Goal: Browse casually: Explore the website without a specific task or goal

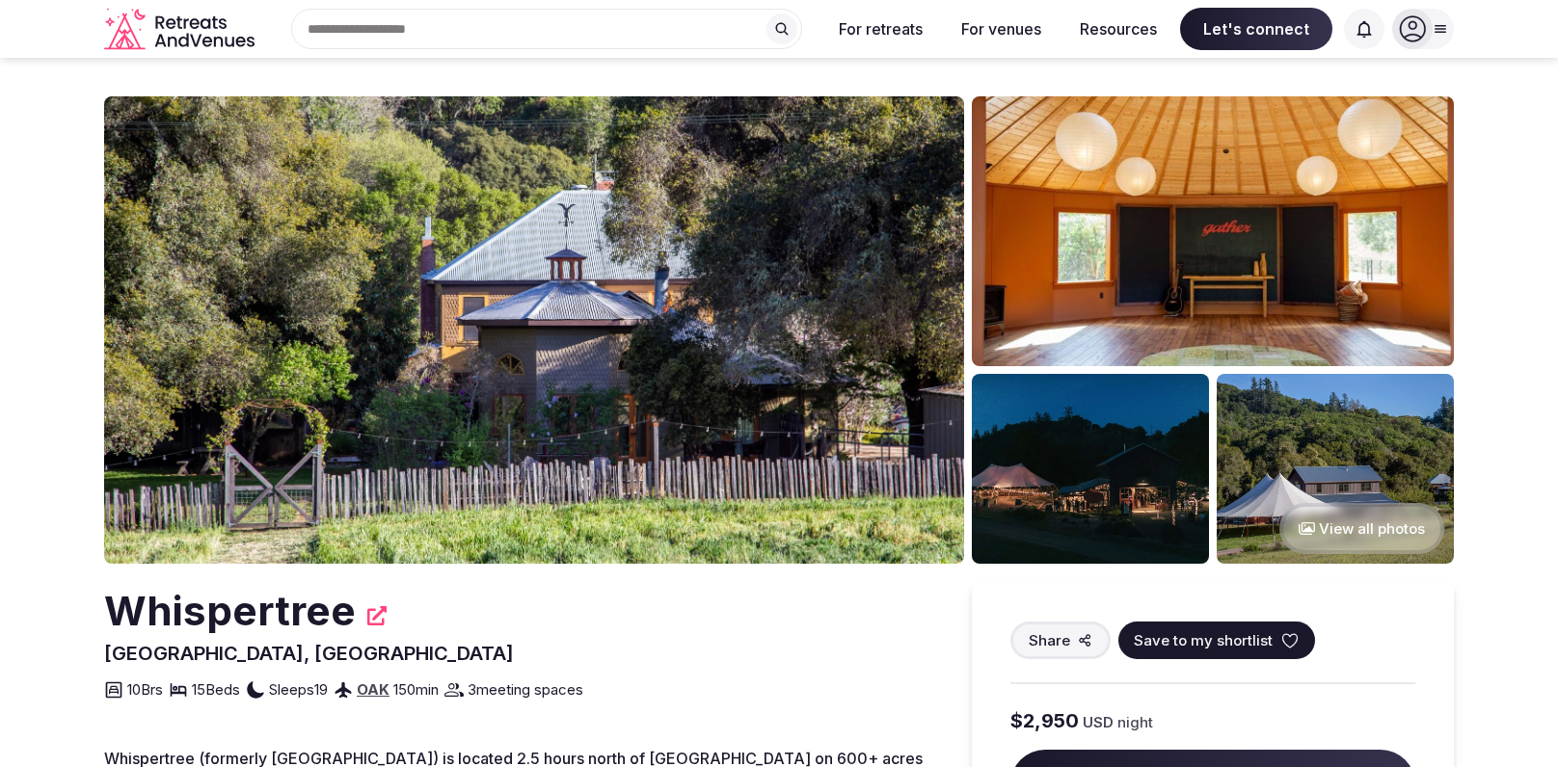
click at [1340, 520] on button "View all photos" at bounding box center [1361, 528] width 165 height 51
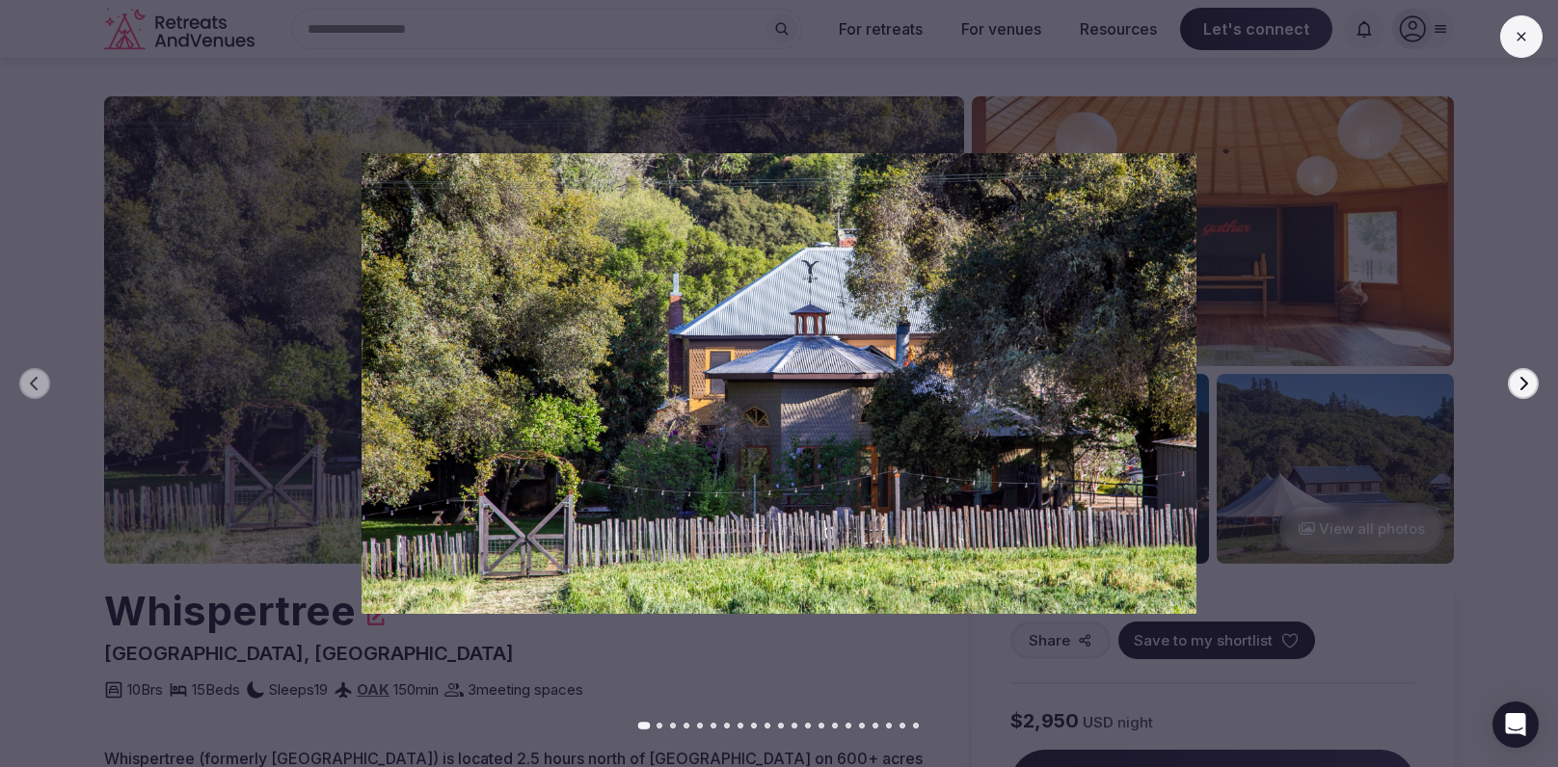
click at [1515, 380] on icon "button" at bounding box center [1522, 383] width 15 height 15
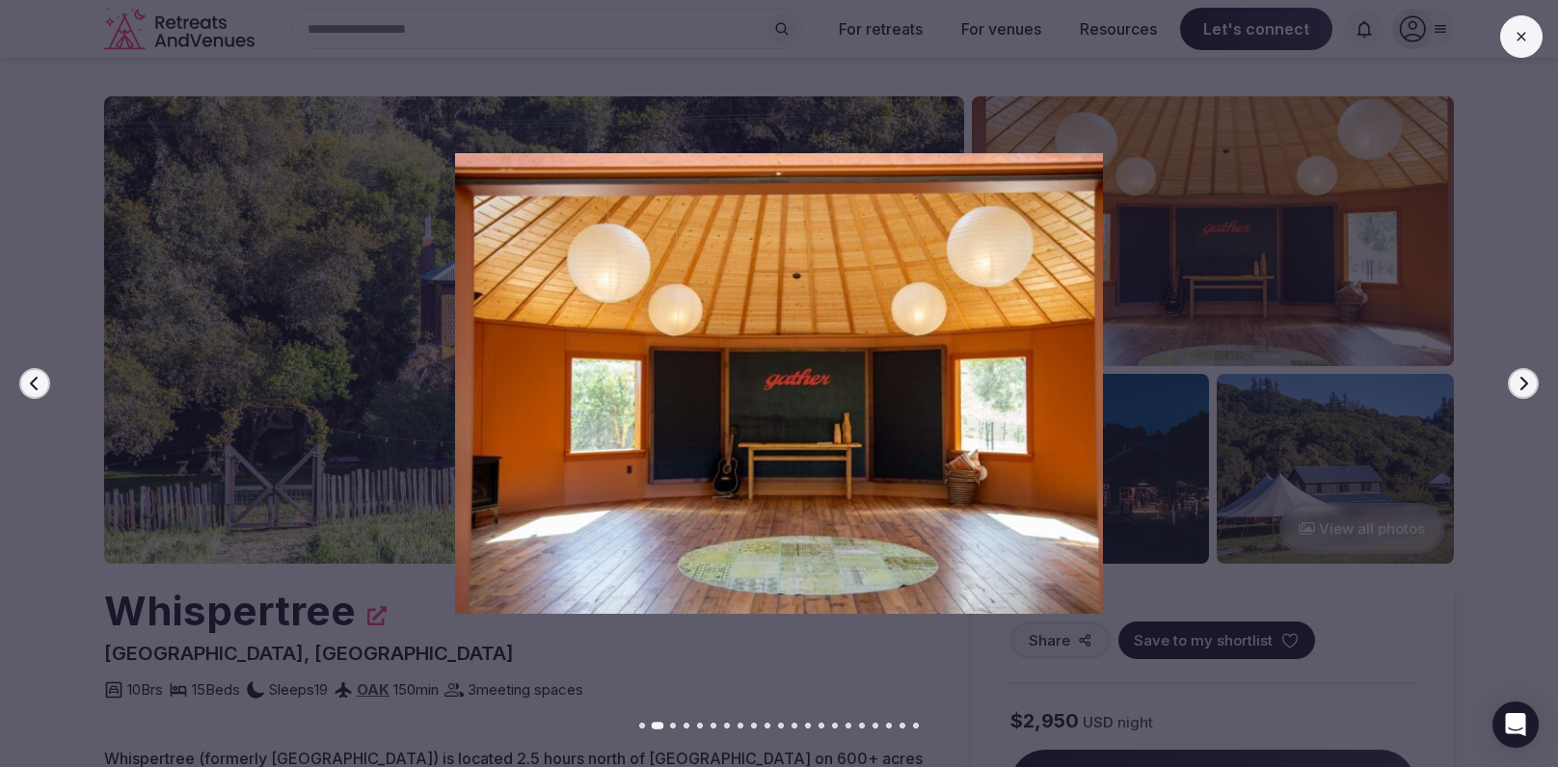
click at [1515, 380] on icon "button" at bounding box center [1522, 383] width 15 height 15
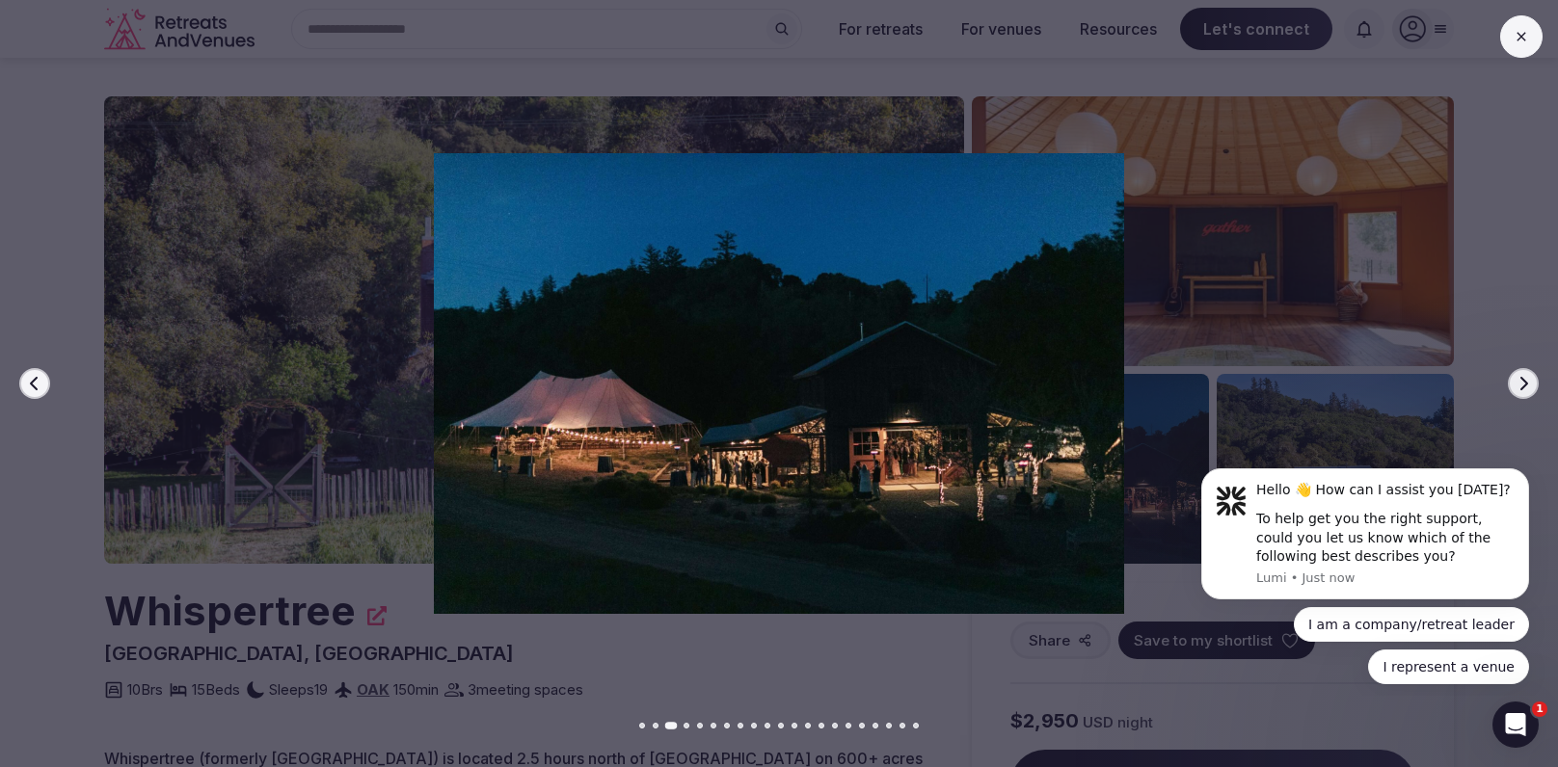
click at [1515, 380] on icon "button" at bounding box center [1522, 383] width 15 height 15
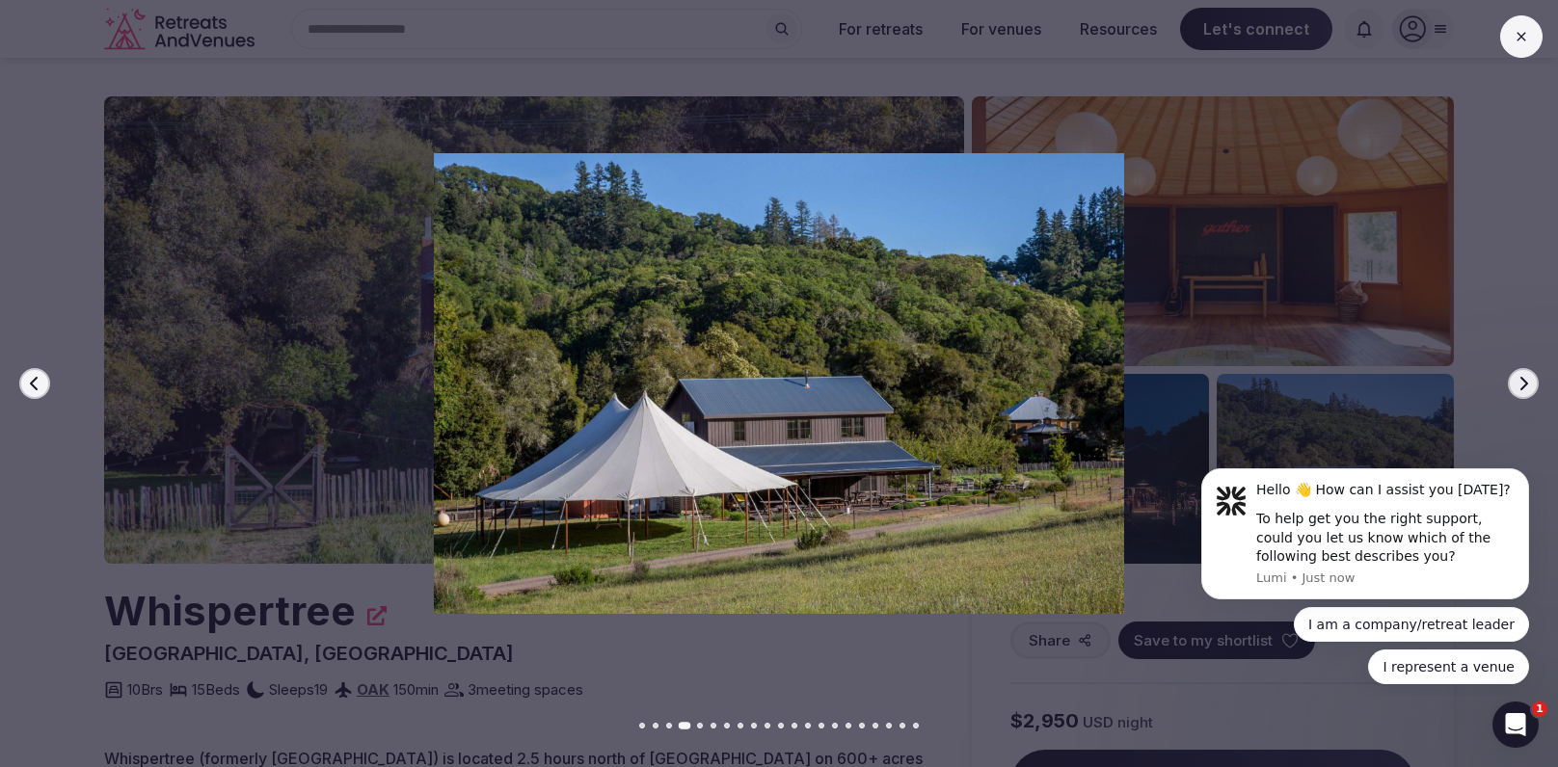
click at [1515, 380] on icon "button" at bounding box center [1522, 383] width 15 height 15
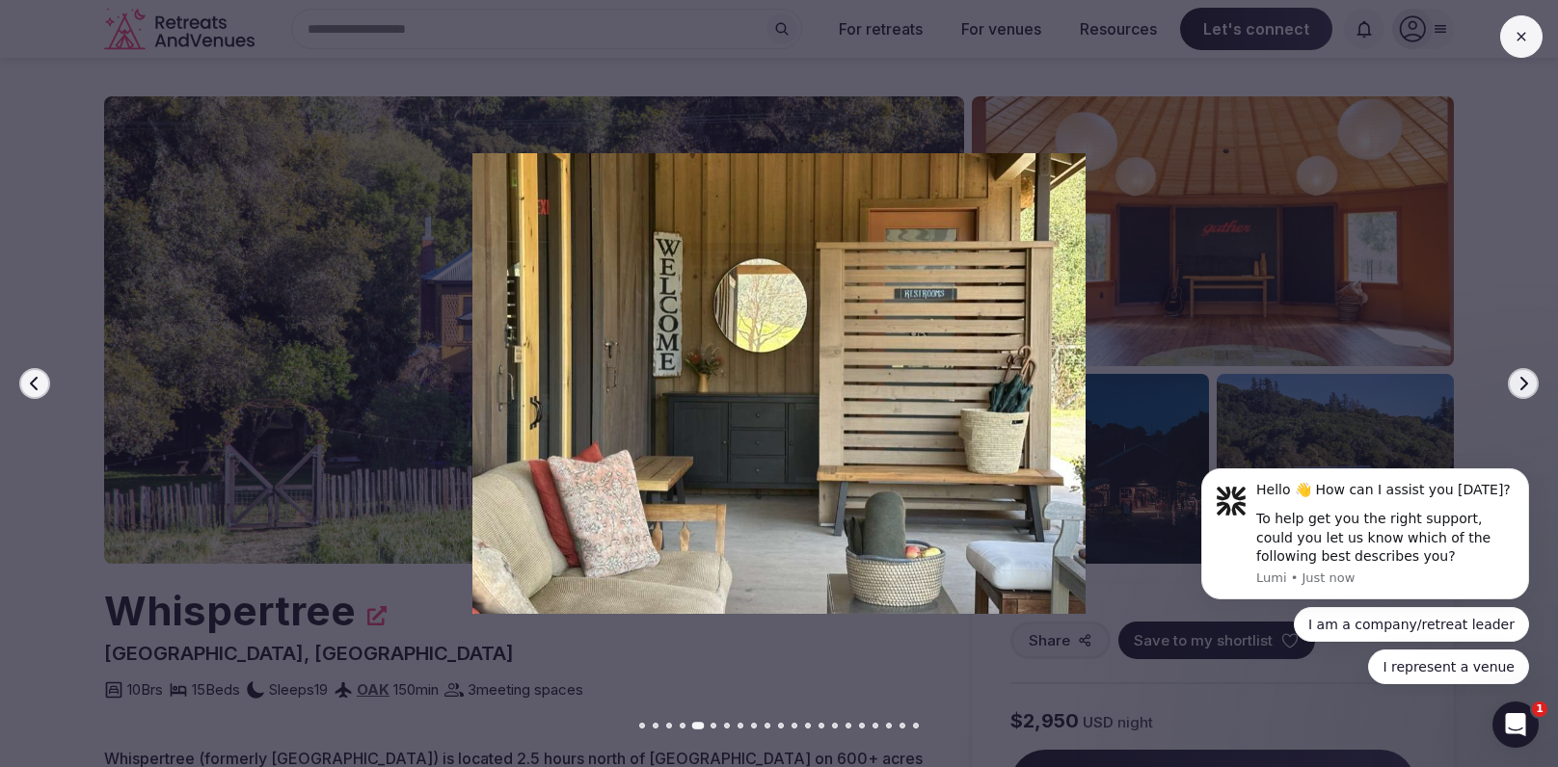
click at [1515, 380] on icon "button" at bounding box center [1522, 383] width 15 height 15
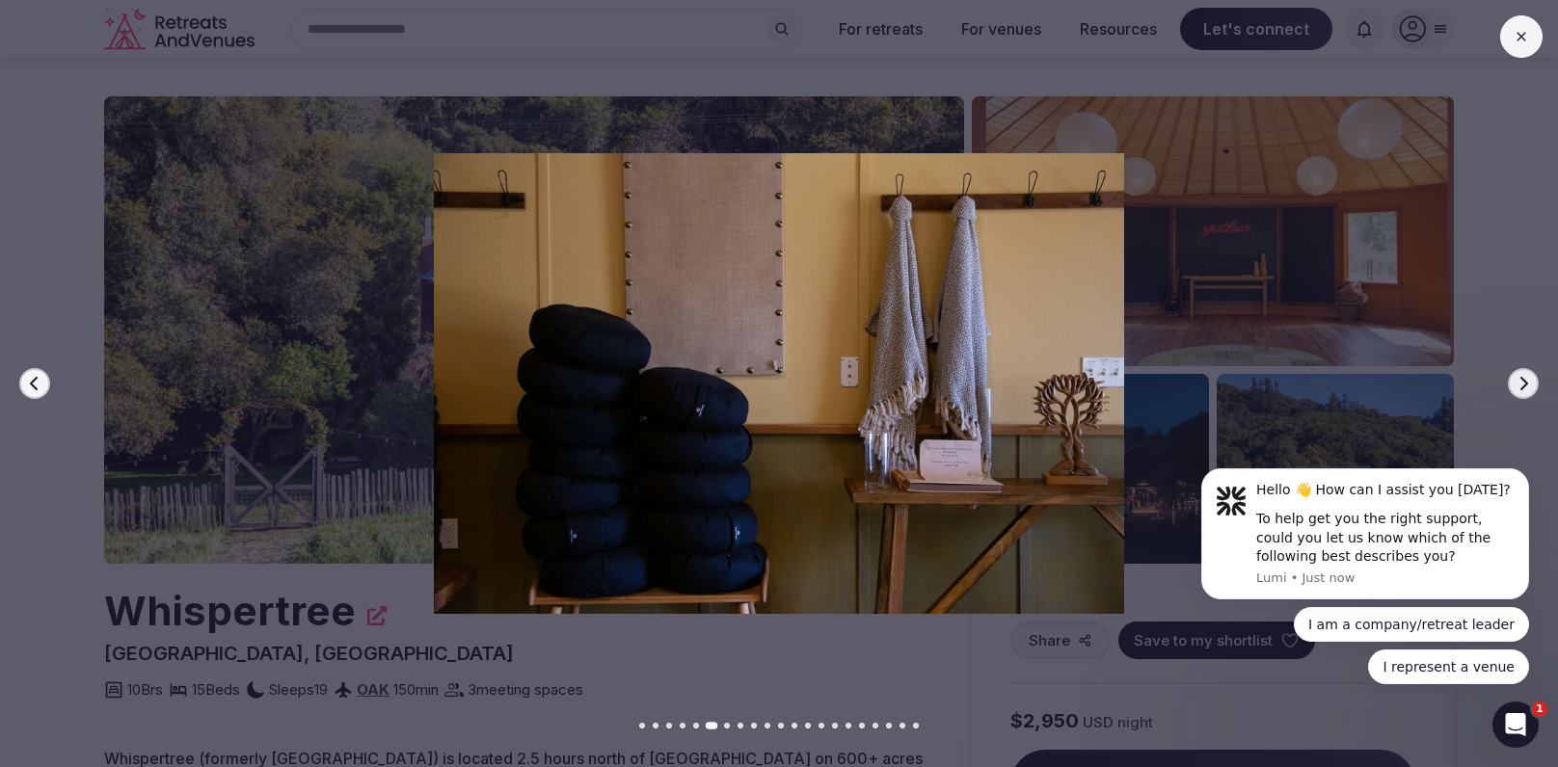
click at [1515, 380] on icon "button" at bounding box center [1522, 383] width 15 height 15
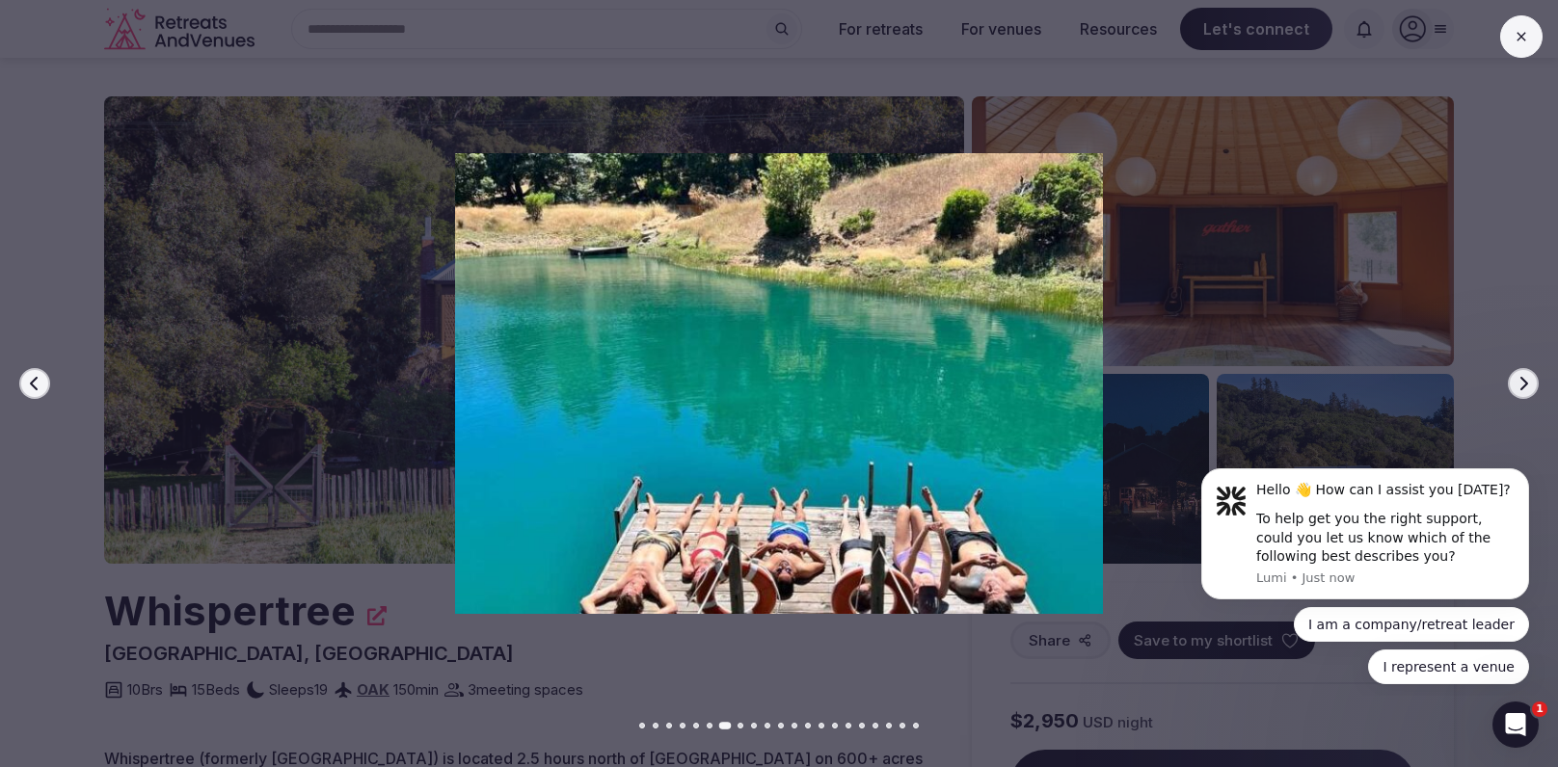
click at [1515, 380] on icon "button" at bounding box center [1522, 383] width 15 height 15
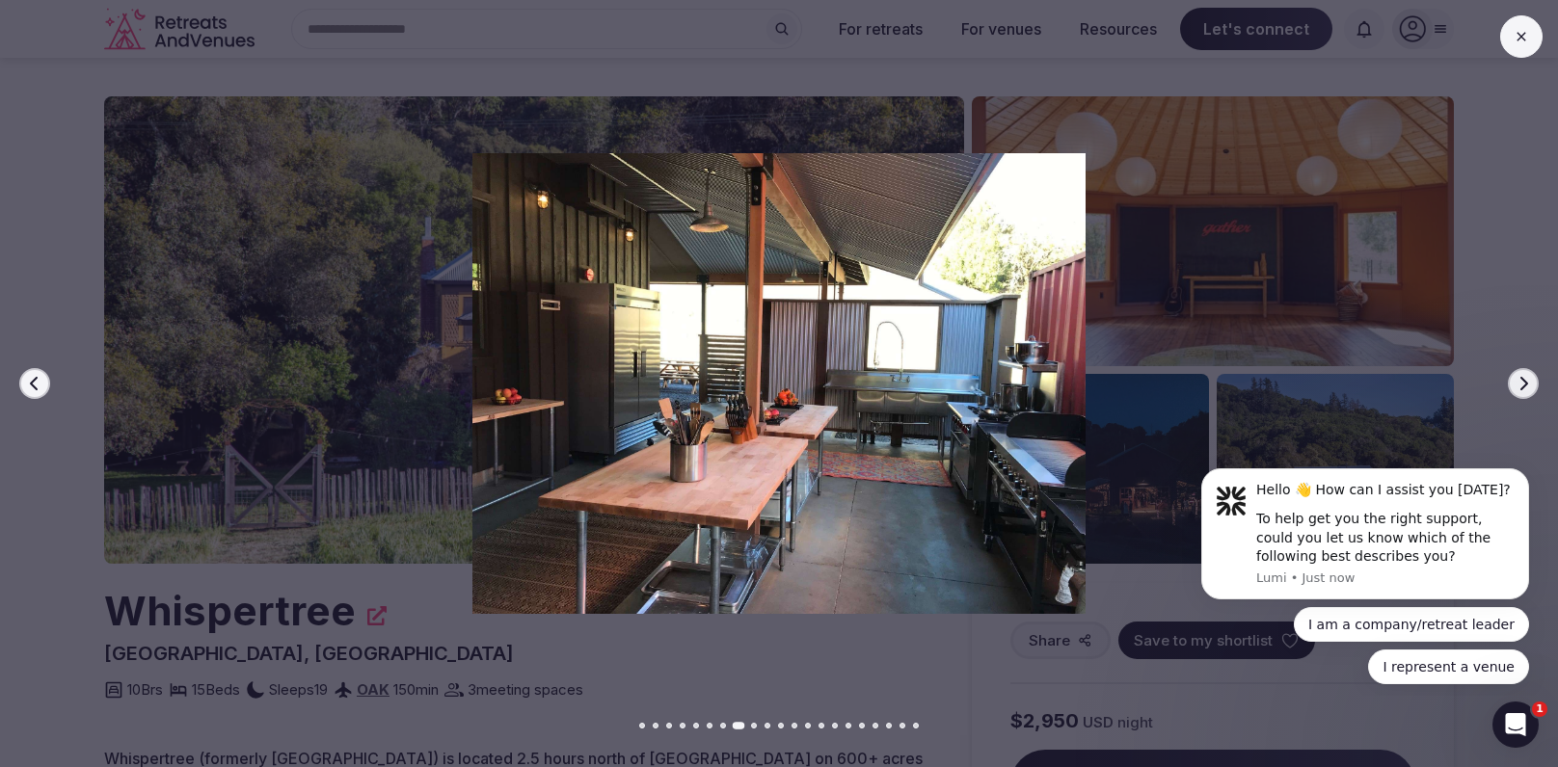
click at [1515, 380] on icon "button" at bounding box center [1522, 383] width 15 height 15
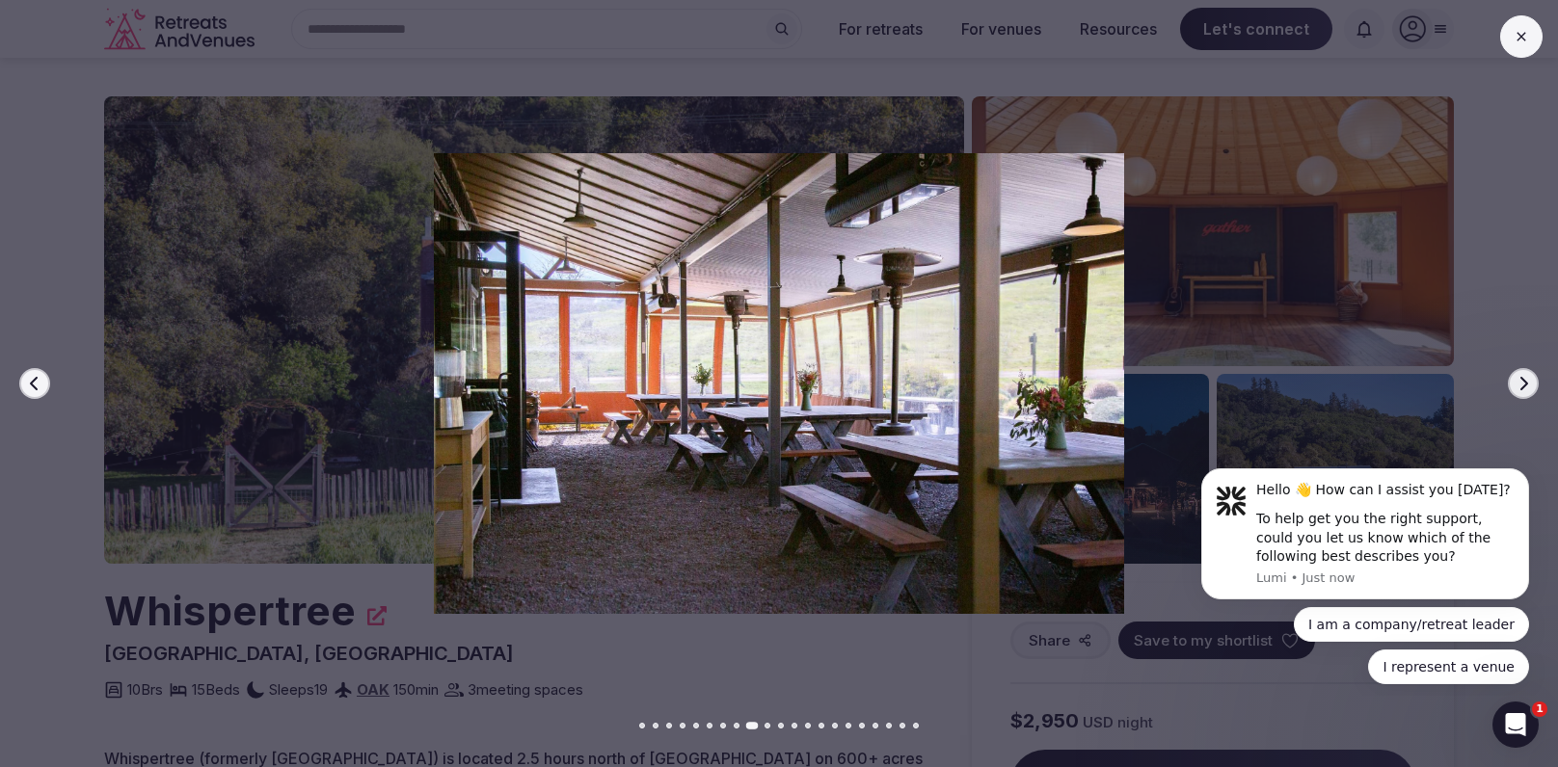
click at [1515, 380] on icon "button" at bounding box center [1522, 383] width 15 height 15
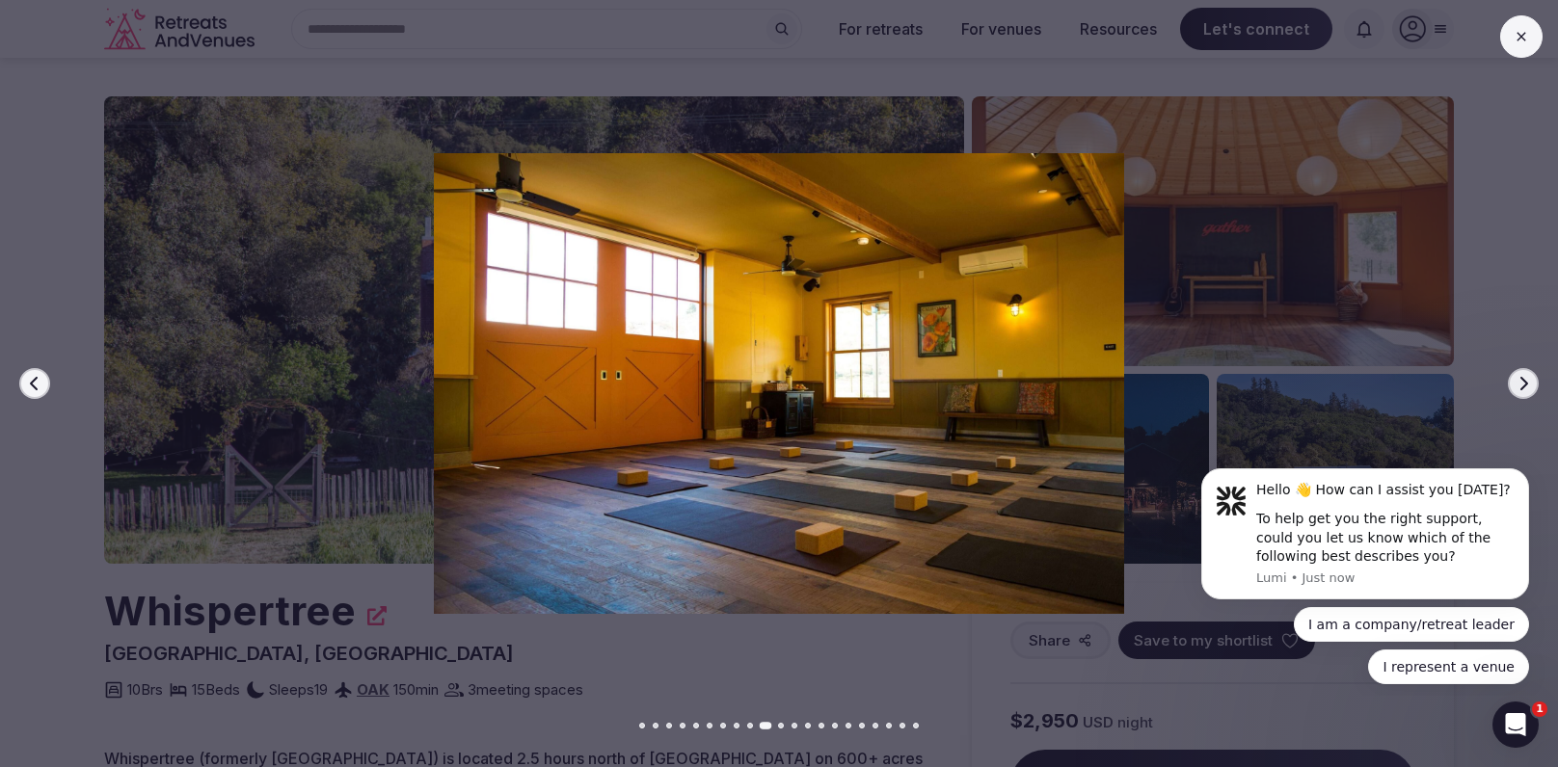
click at [1515, 380] on icon "button" at bounding box center [1522, 383] width 15 height 15
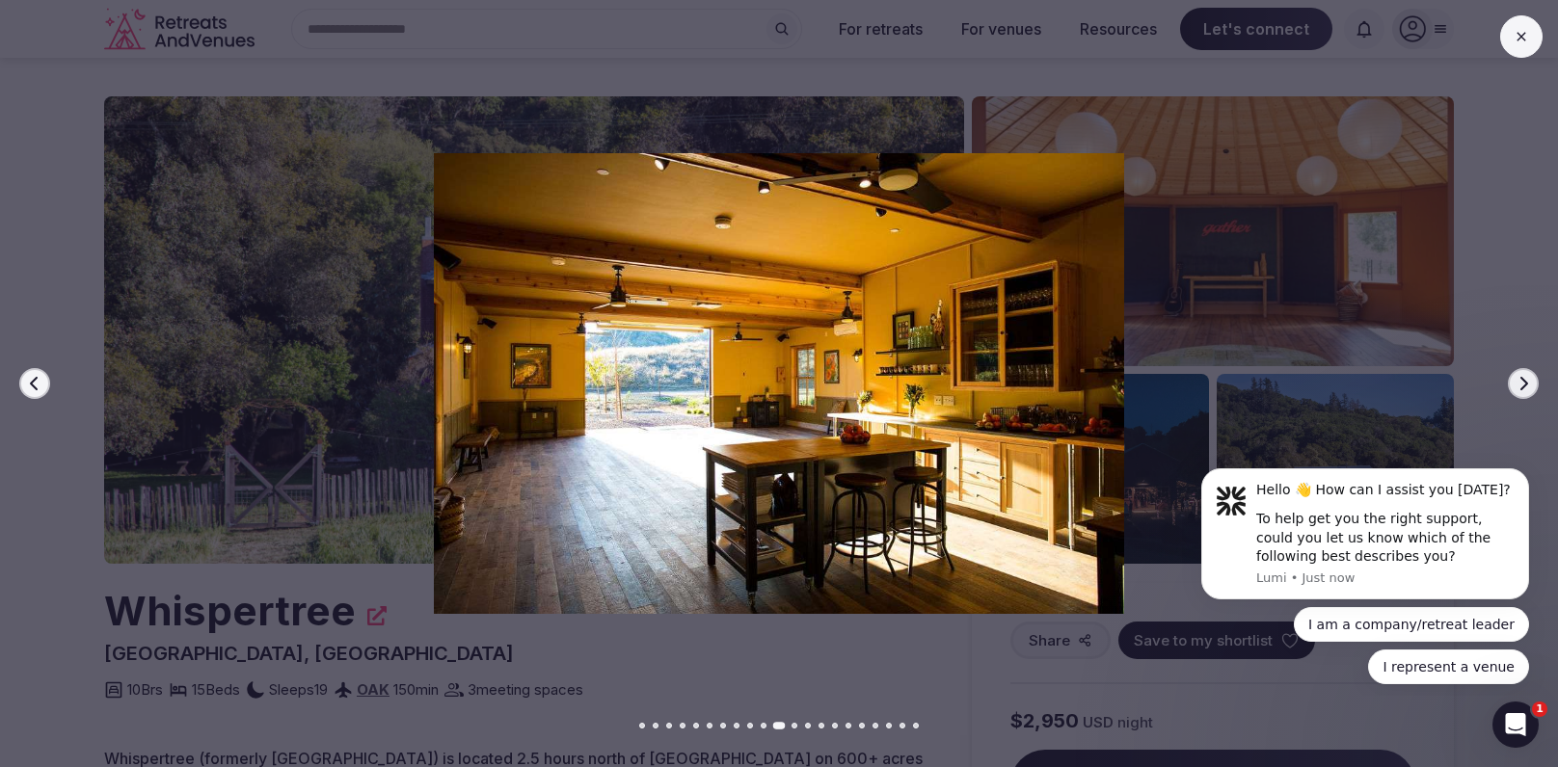
click at [1515, 380] on icon "button" at bounding box center [1522, 383] width 15 height 15
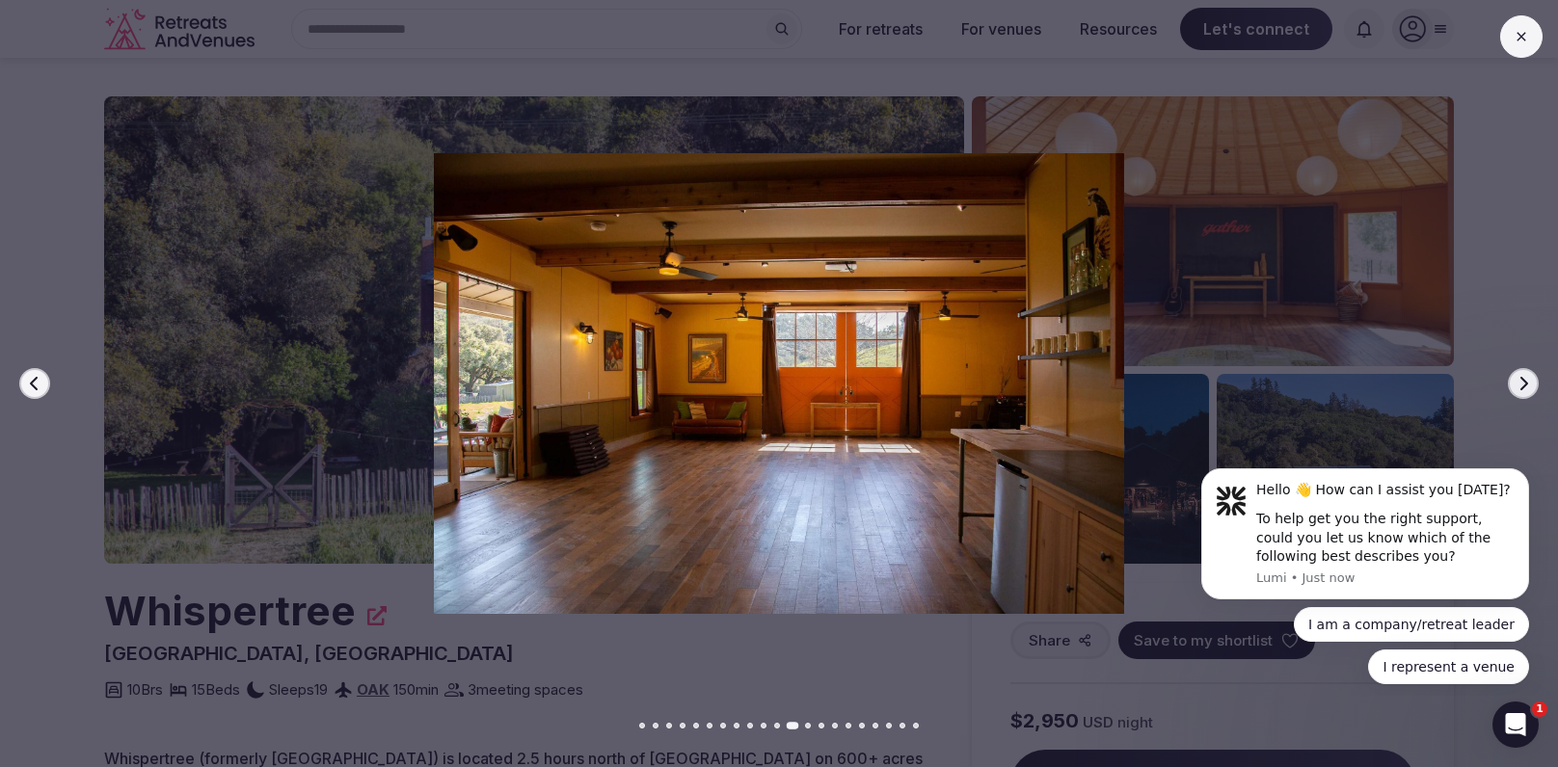
click at [1515, 380] on icon "button" at bounding box center [1522, 383] width 15 height 15
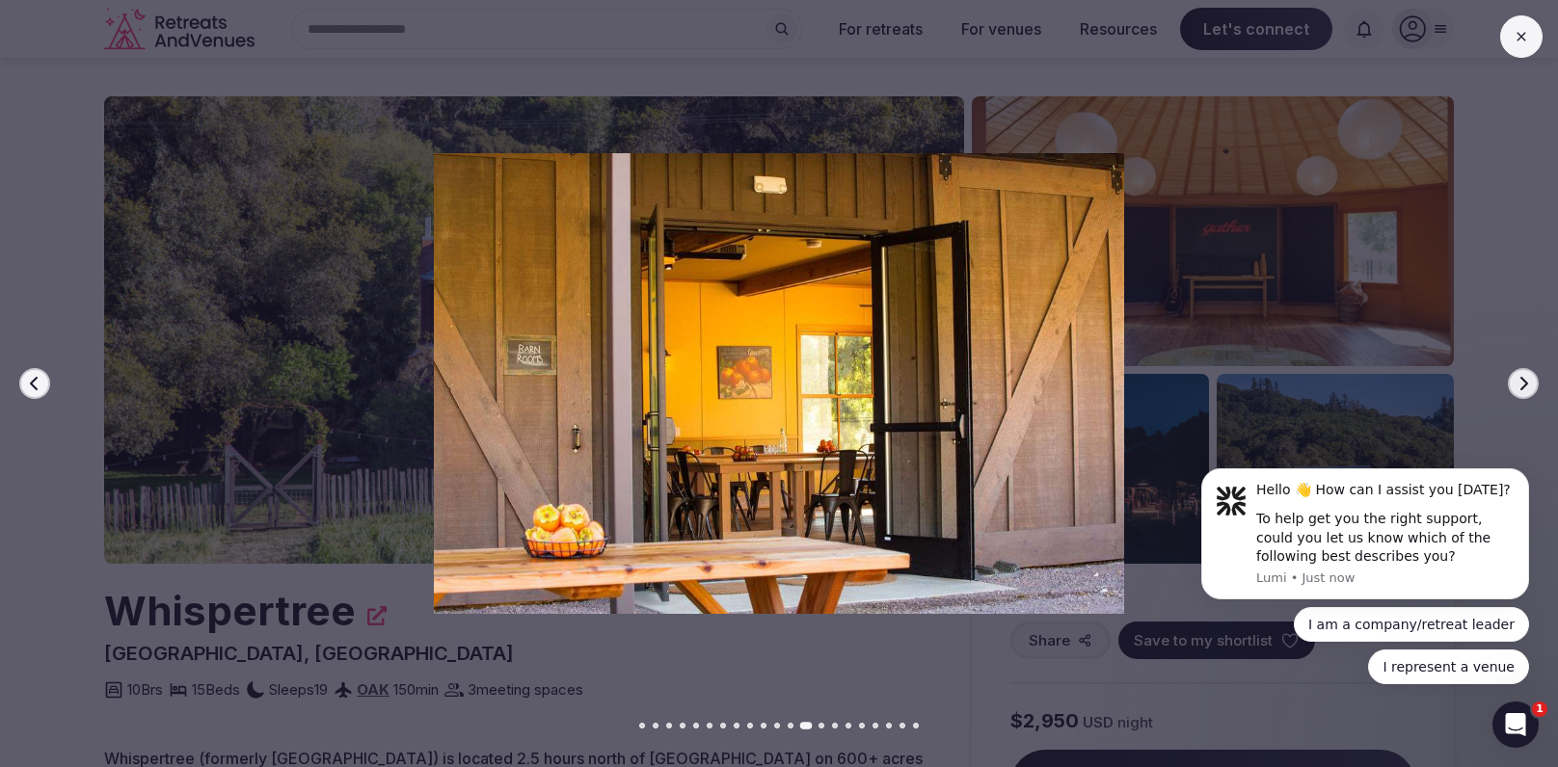
click at [1515, 380] on icon "button" at bounding box center [1522, 383] width 15 height 15
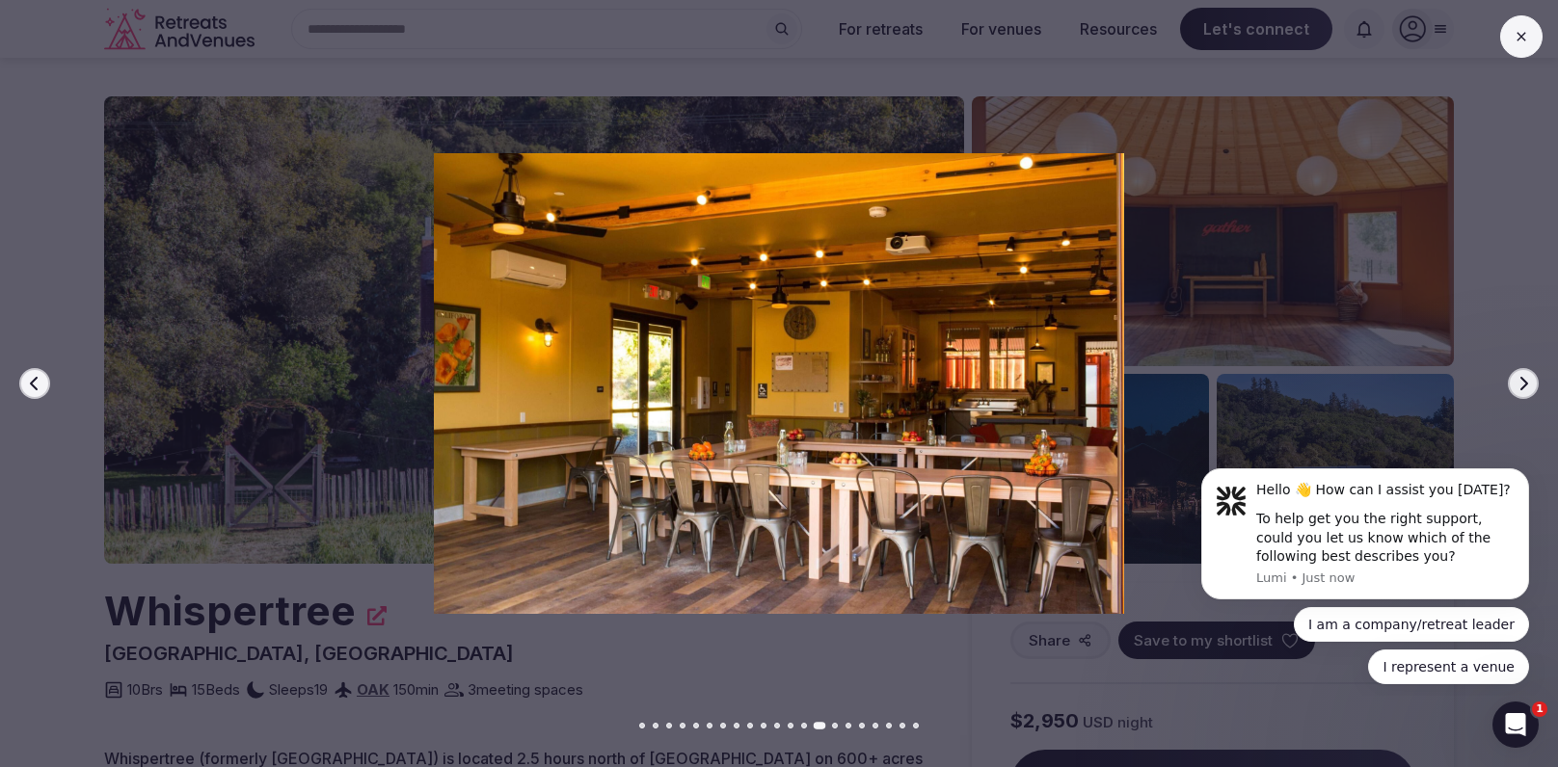
click at [1522, 387] on icon "button" at bounding box center [1522, 383] width 15 height 15
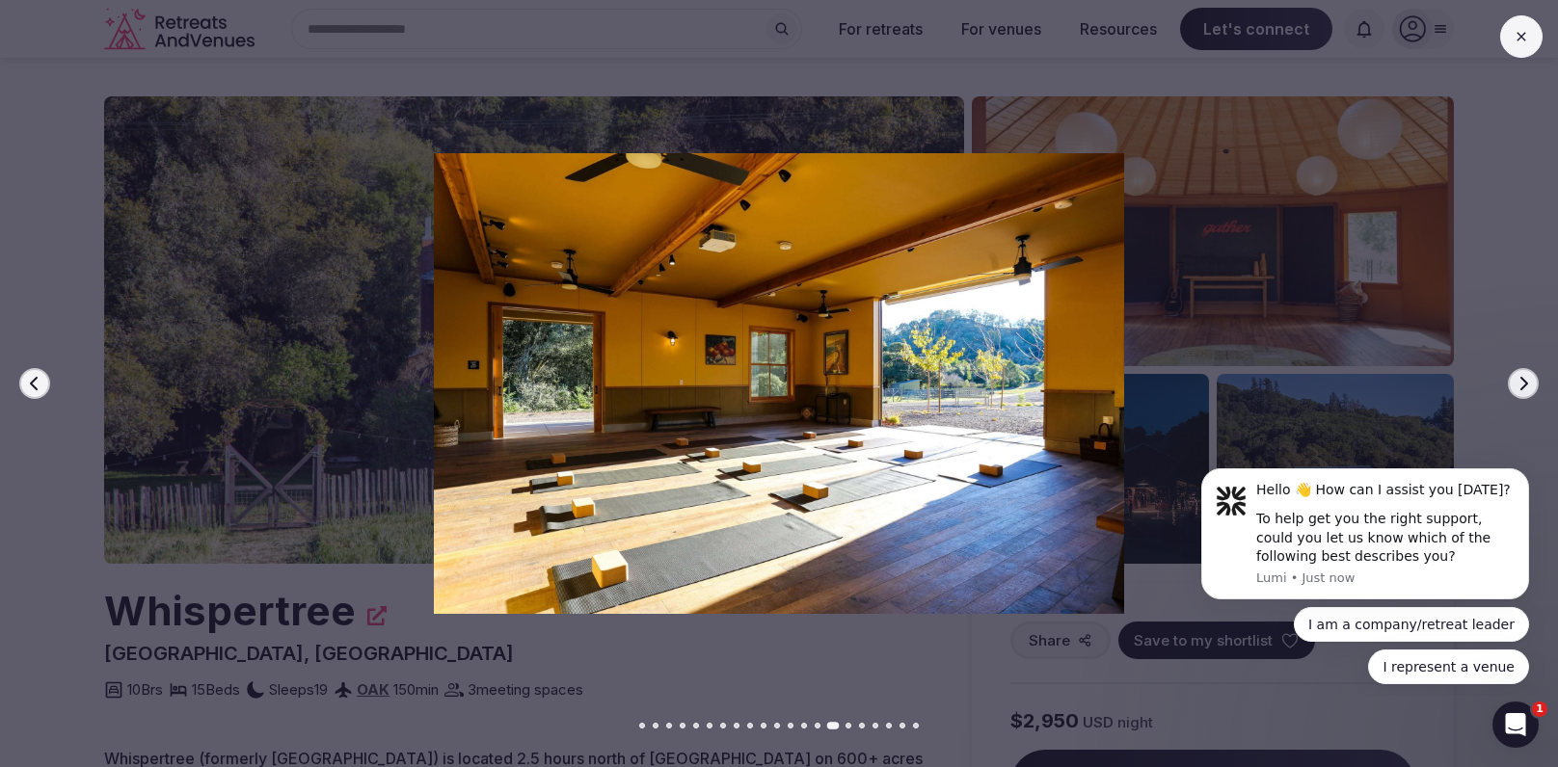
click at [1522, 387] on icon "button" at bounding box center [1522, 383] width 15 height 15
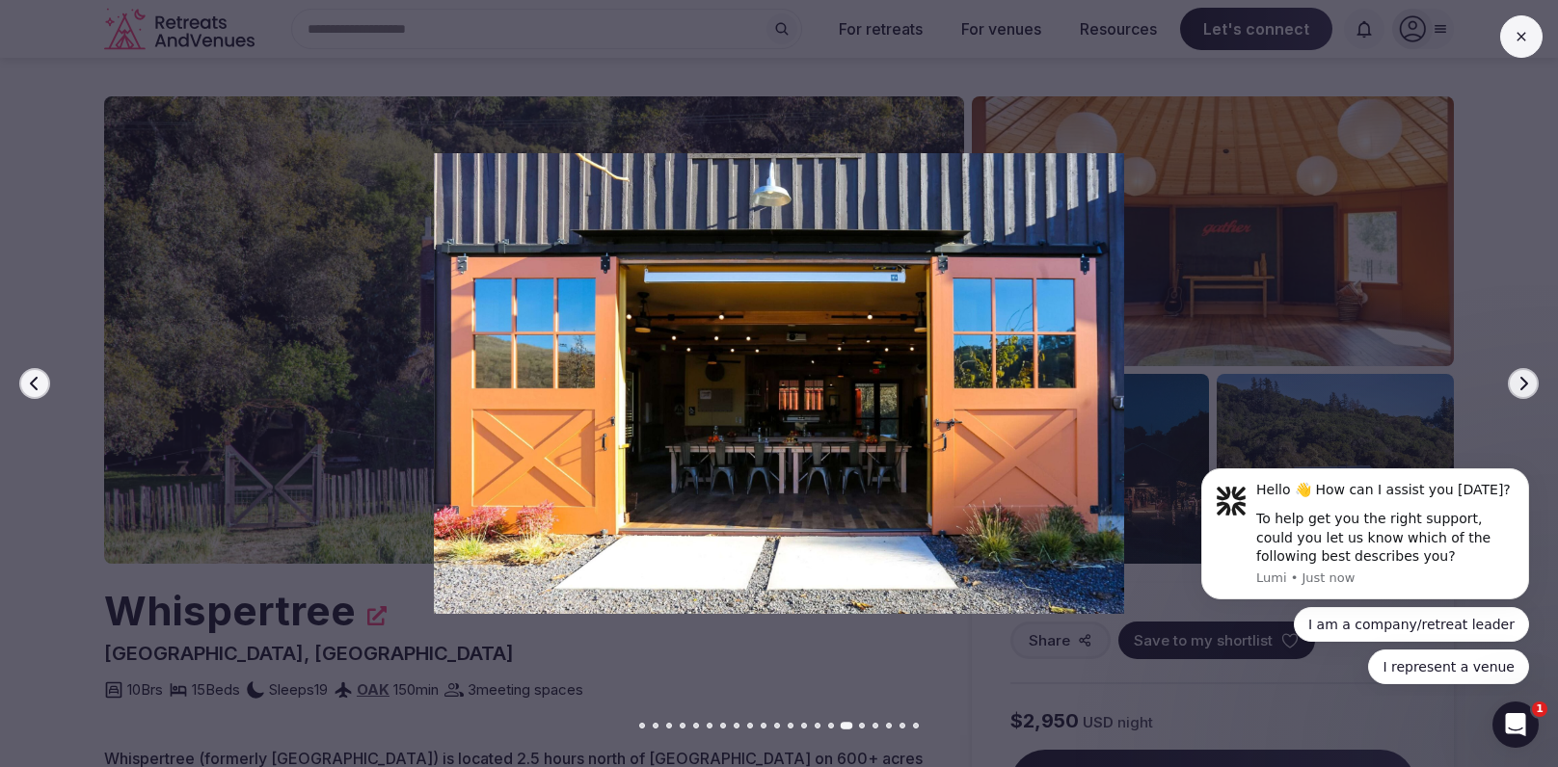
click at [1522, 387] on icon "button" at bounding box center [1522, 383] width 15 height 15
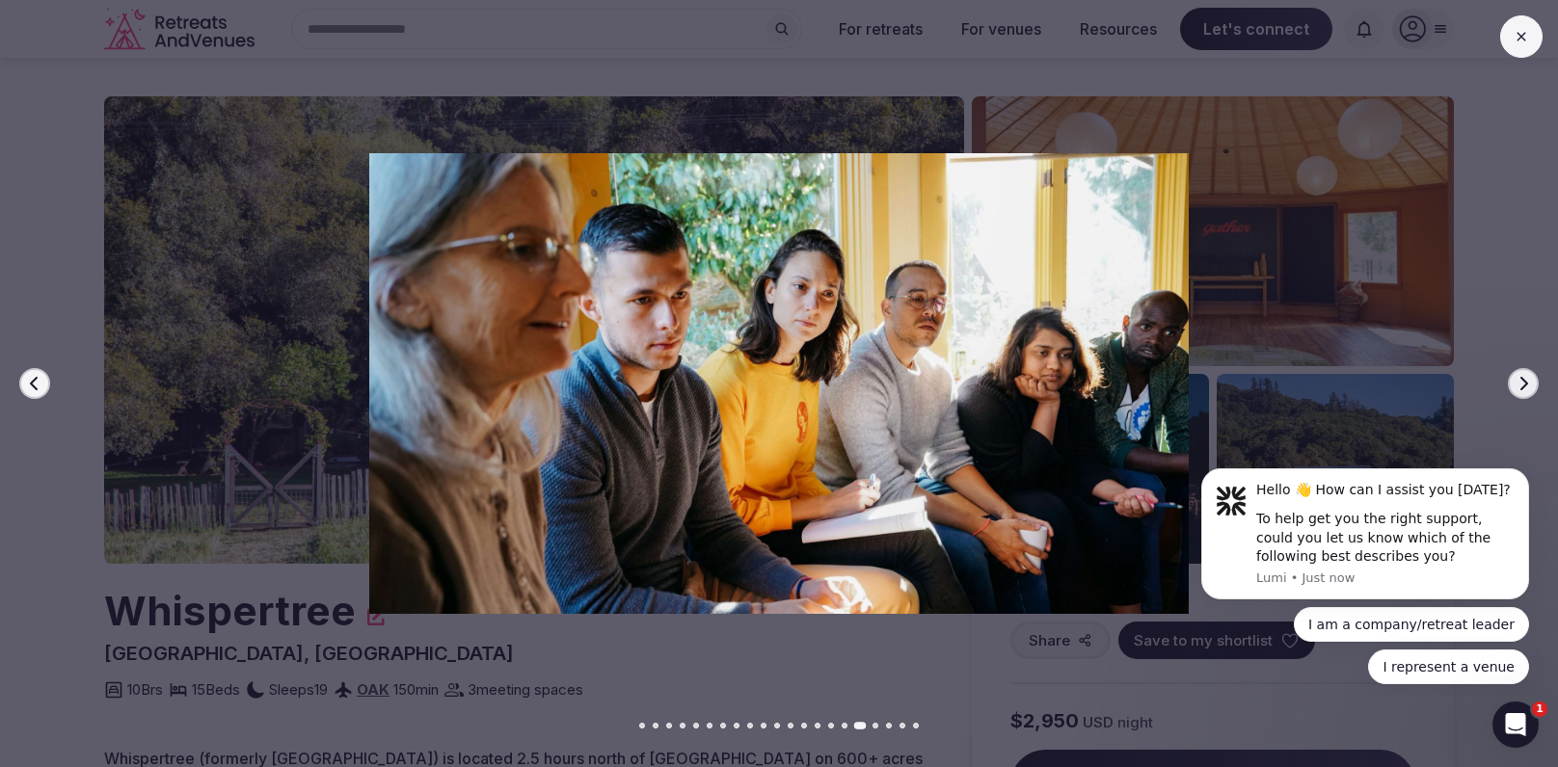
click at [1522, 387] on icon "button" at bounding box center [1522, 383] width 15 height 15
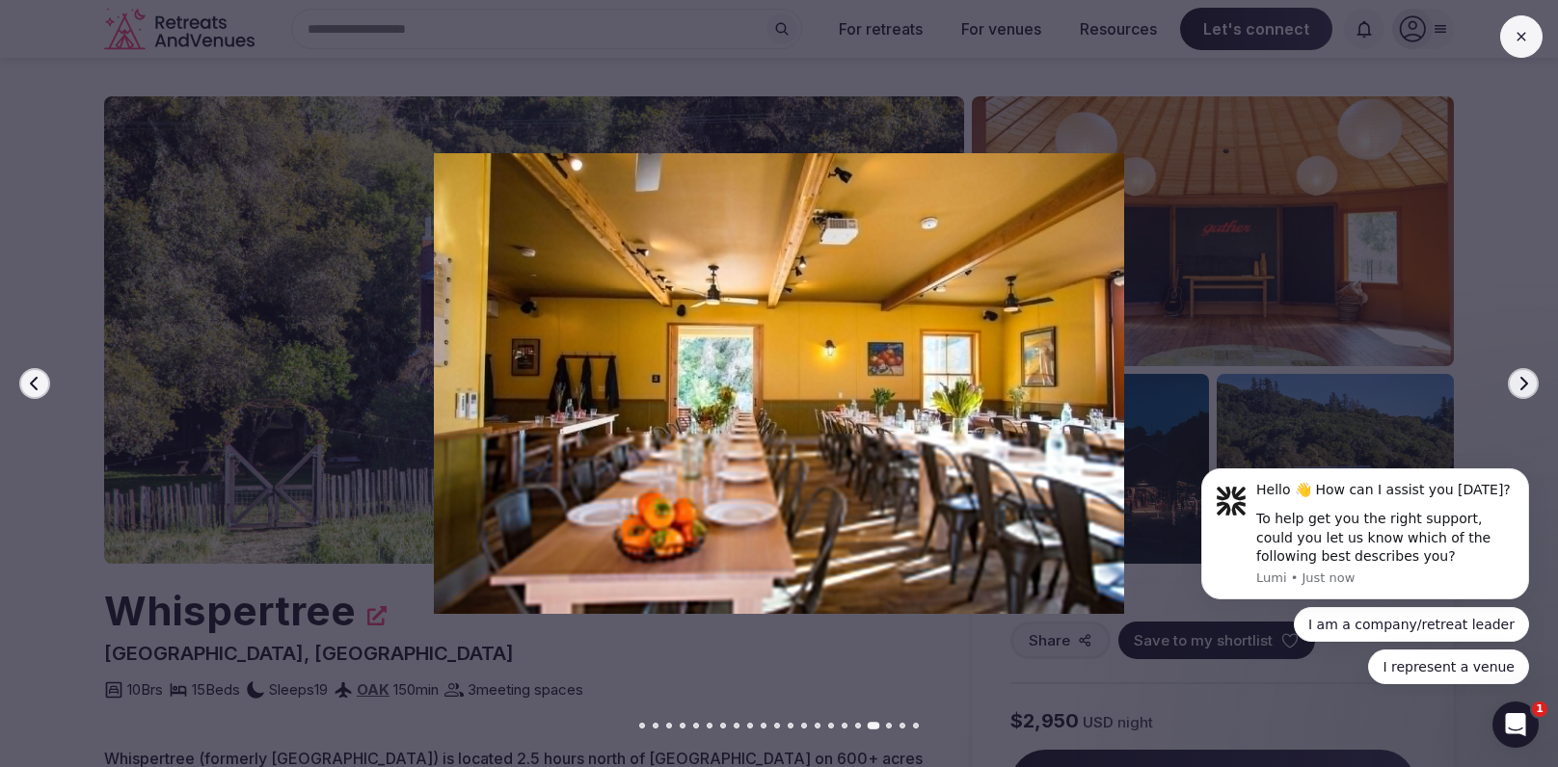
click at [1527, 383] on icon "button" at bounding box center [1524, 383] width 8 height 13
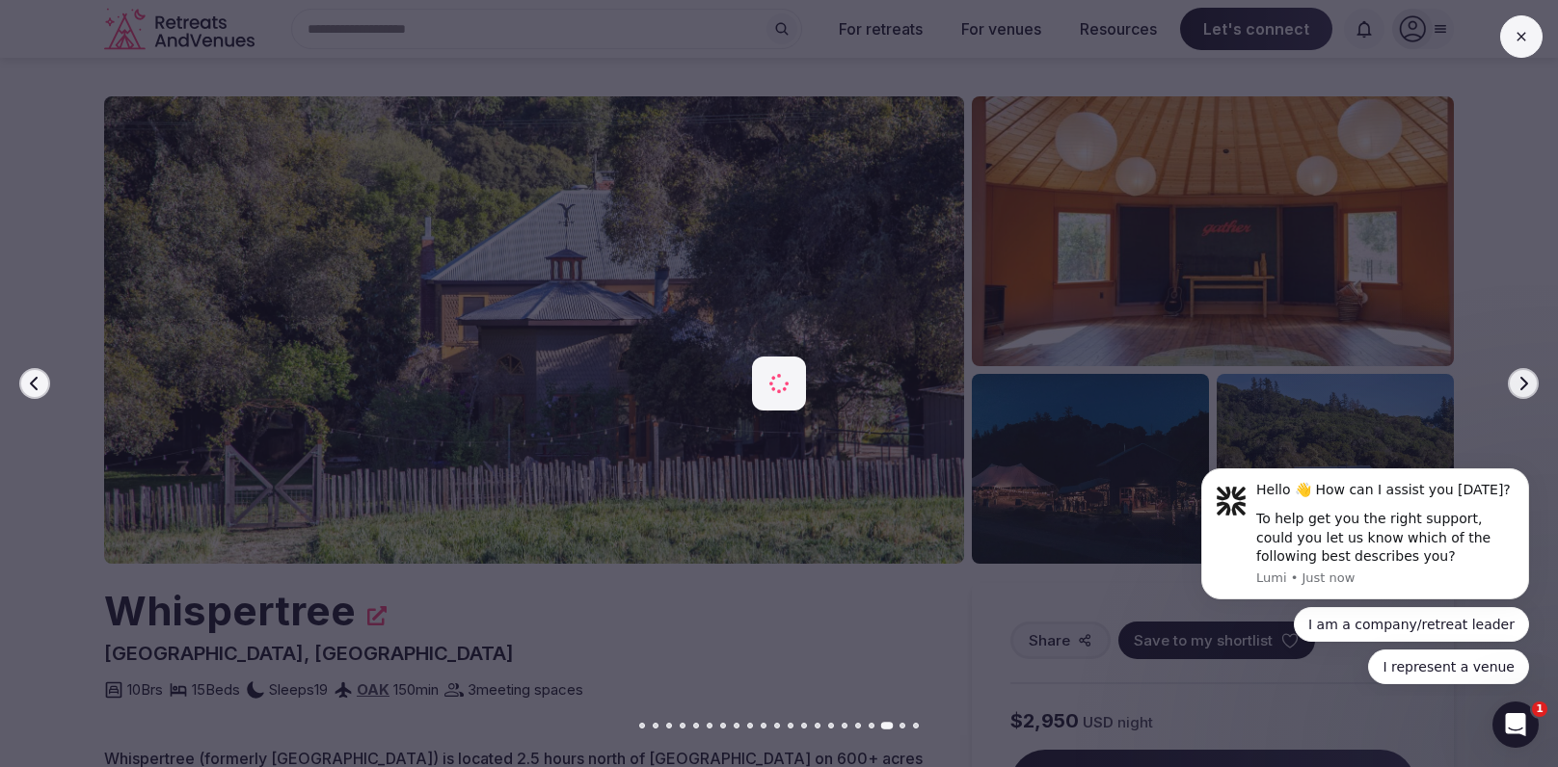
click at [1527, 383] on icon "button" at bounding box center [1524, 383] width 8 height 13
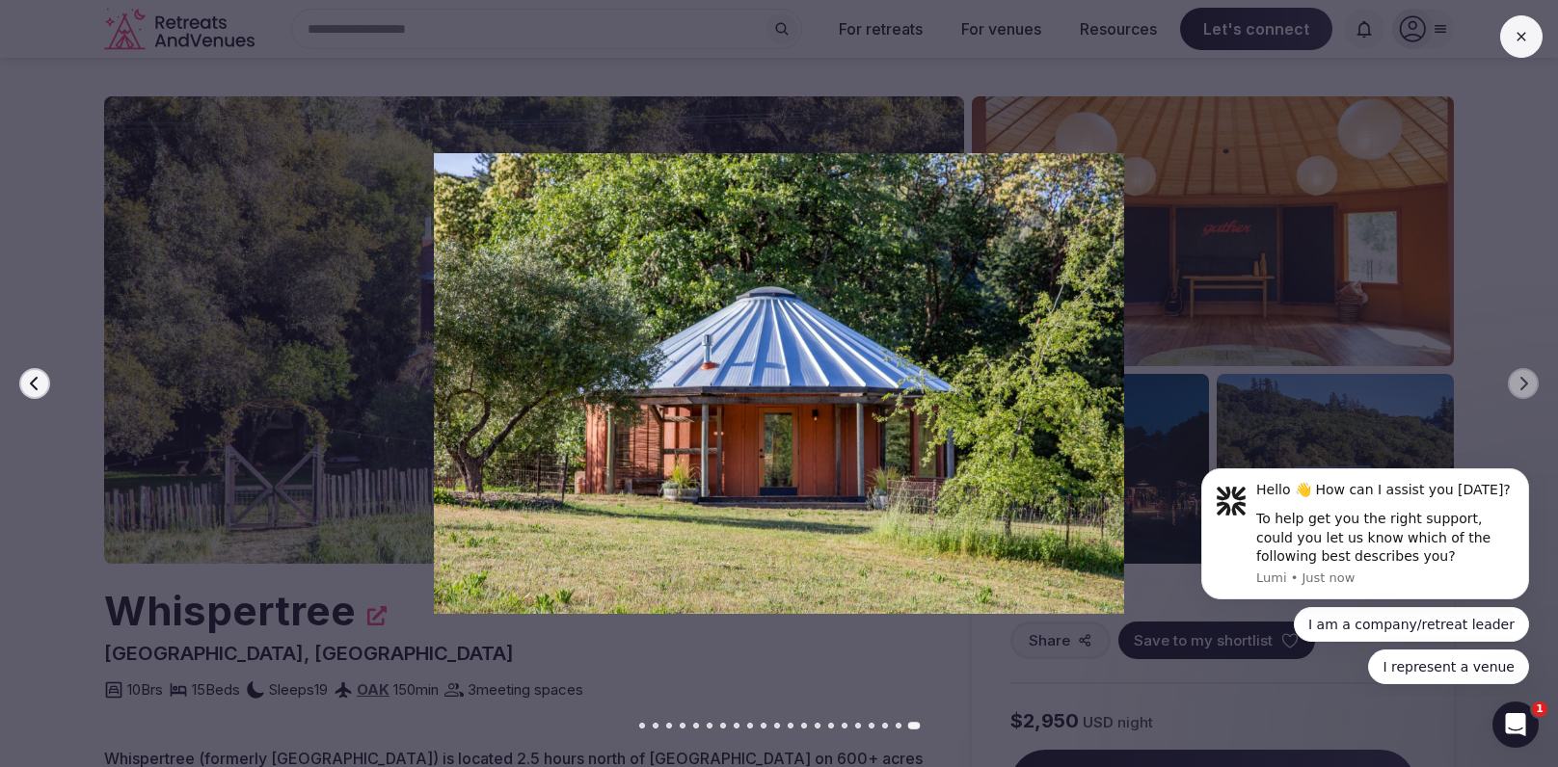
click at [1513, 36] on icon at bounding box center [1520, 36] width 15 height 15
